Goal: Navigation & Orientation: Find specific page/section

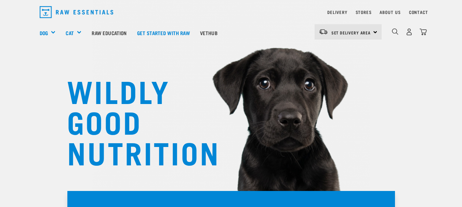
scroll to position [34, 0]
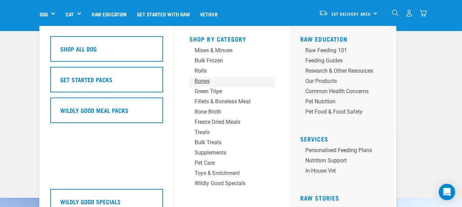
click at [208, 82] on div "Bones" at bounding box center [226, 81] width 64 height 8
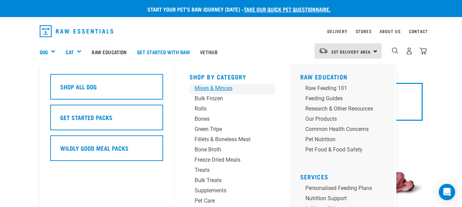
click at [207, 91] on div "Mixes & Minces" at bounding box center [226, 88] width 64 height 8
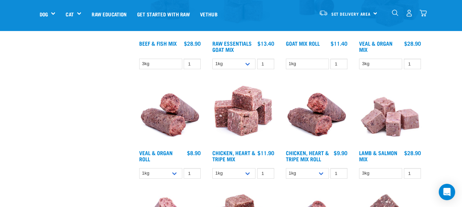
scroll to position [342, 0]
